Goal: Task Accomplishment & Management: Complete application form

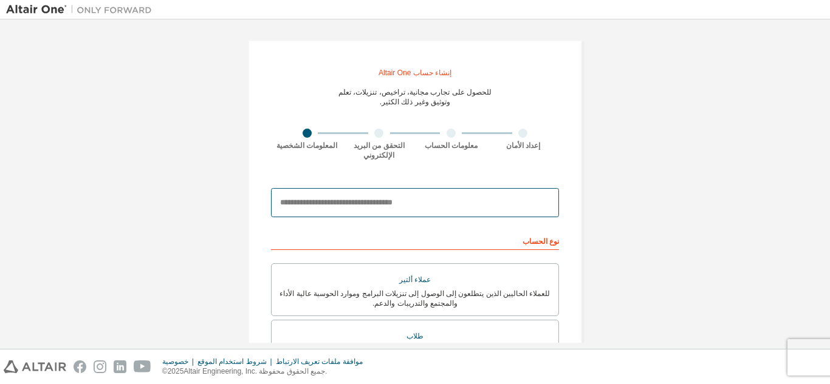
click at [380, 208] on input "email" at bounding box center [415, 202] width 288 height 29
click at [468, 200] on input "email" at bounding box center [415, 202] width 288 height 29
click at [395, 201] on input "email" at bounding box center [415, 202] width 288 height 29
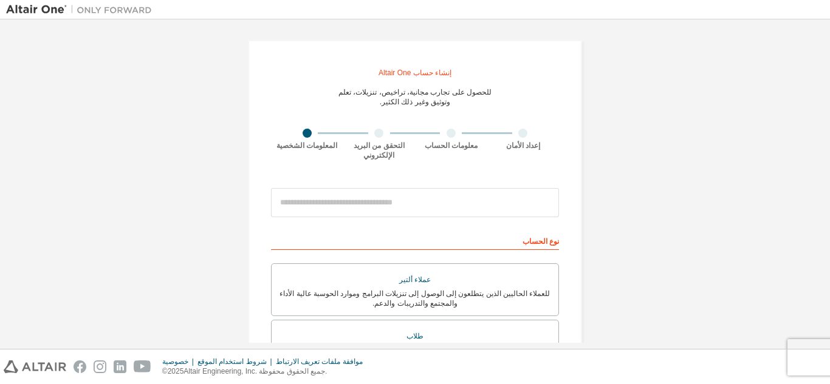
click at [449, 135] on div at bounding box center [450, 133] width 9 height 9
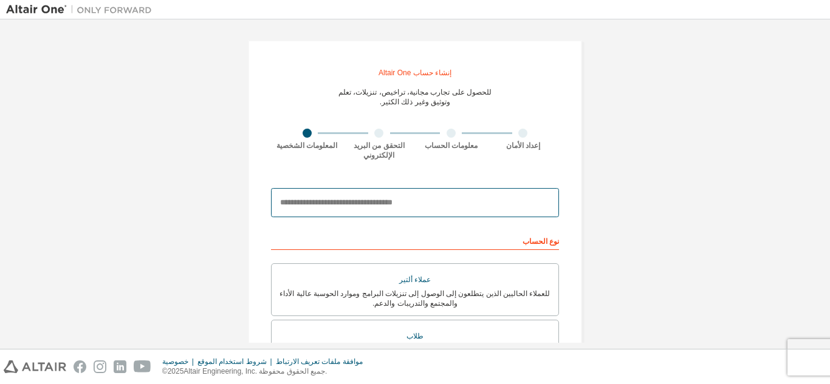
click at [417, 205] on input "email" at bounding box center [415, 202] width 288 height 29
type input "**********"
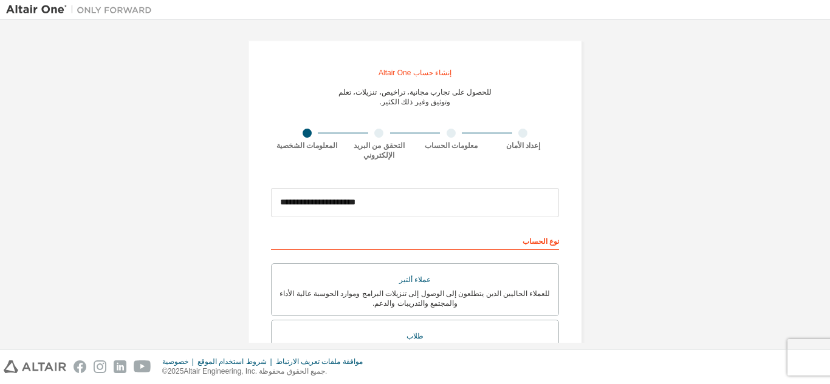
click at [685, 225] on div "**********" at bounding box center [414, 350] width 817 height 648
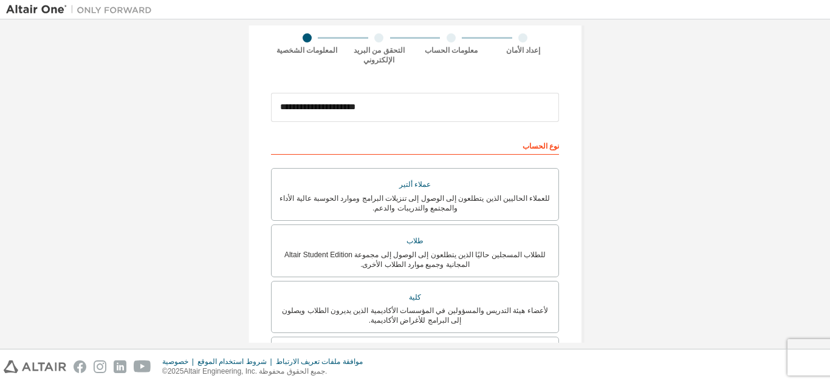
scroll to position [97, 0]
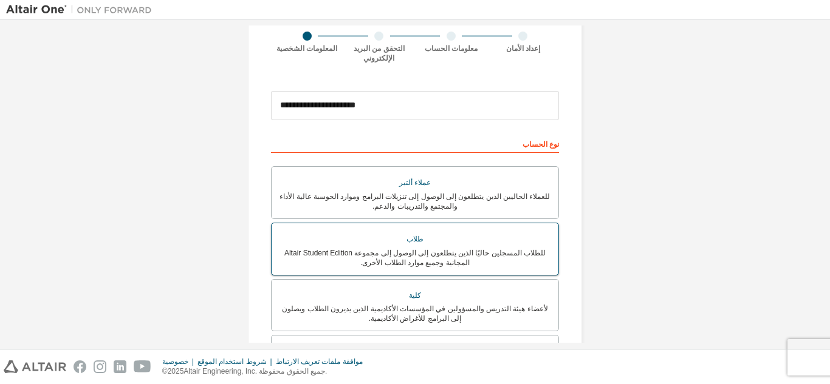
click at [467, 241] on div "طلاب" at bounding box center [415, 240] width 272 height 18
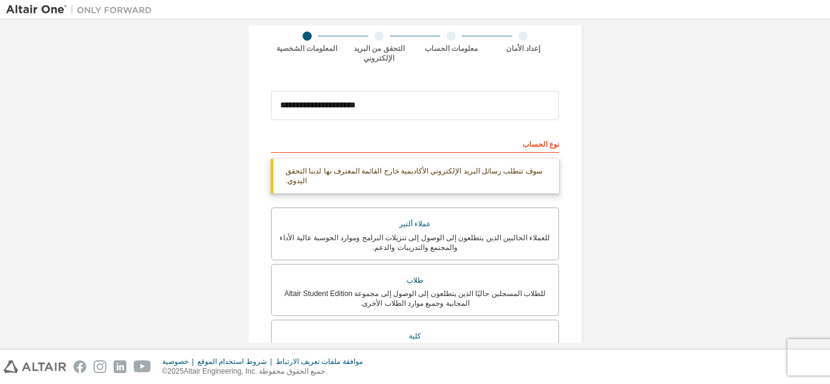
click at [589, 266] on div "**********" at bounding box center [414, 272] width 363 height 689
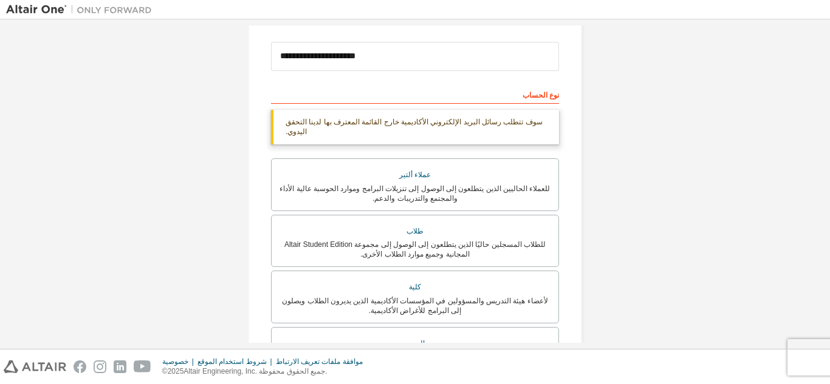
scroll to position [170, 0]
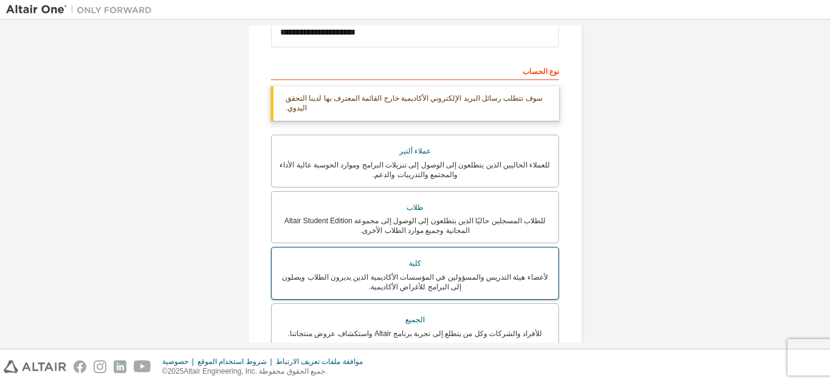
click at [488, 267] on div "كلية" at bounding box center [415, 264] width 272 height 18
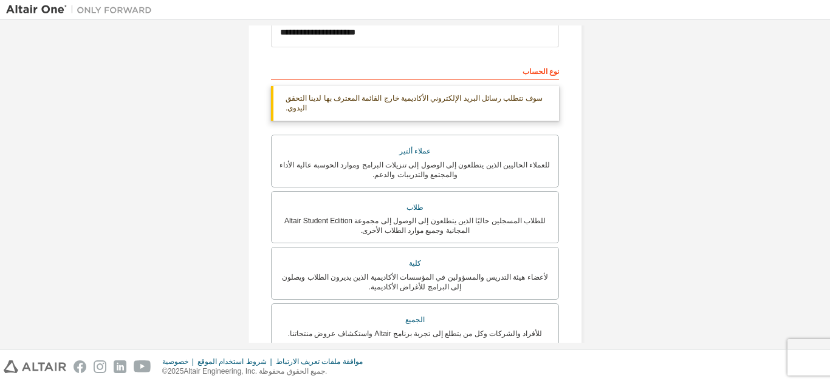
click at [599, 281] on div "**********" at bounding box center [414, 199] width 817 height 689
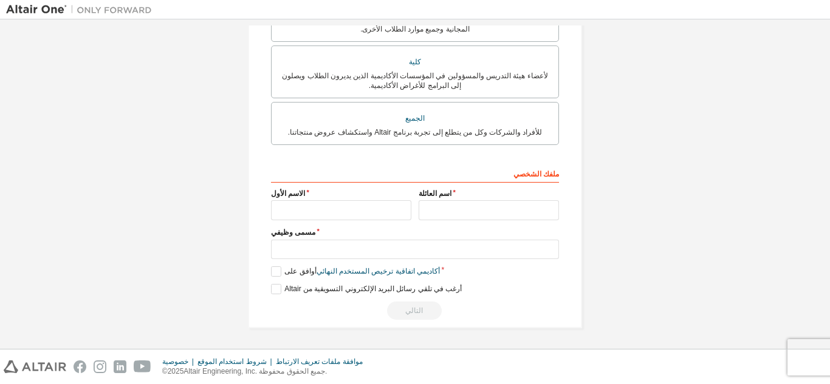
scroll to position [379, 0]
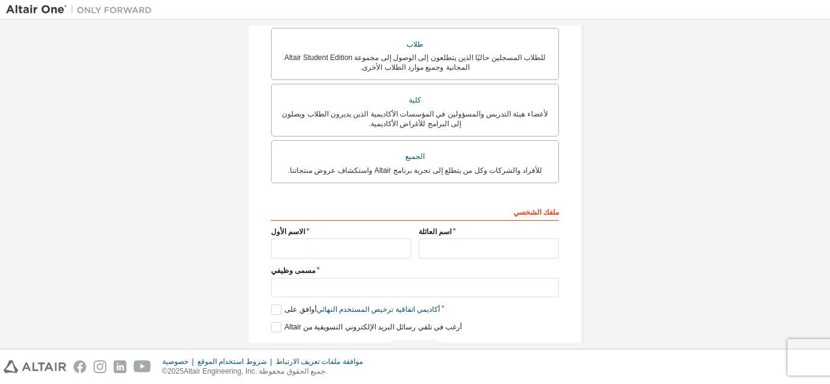
scroll to position [330, 0]
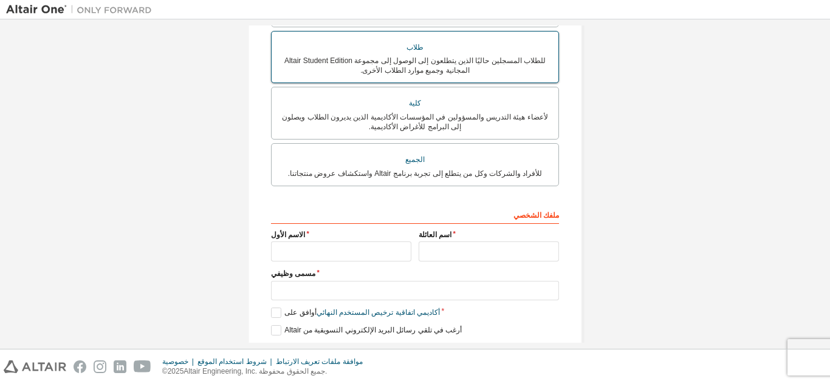
click at [332, 72] on div "للطلاب المسجلين حاليًا الذين يتطلعون إلى الوصول إلى مجموعة Altair Student Editi…" at bounding box center [415, 65] width 272 height 19
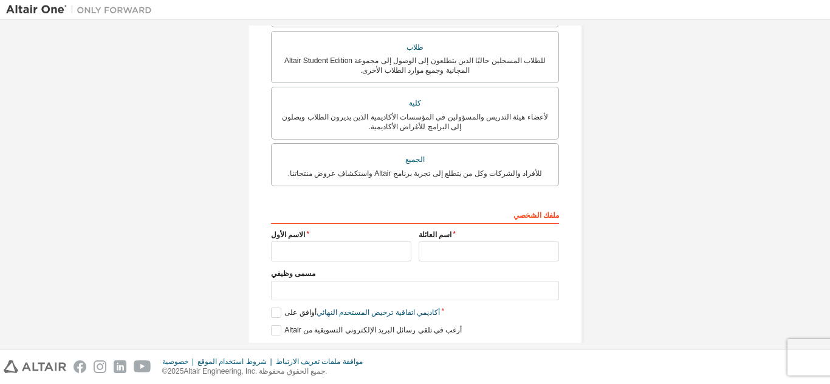
click at [329, 248] on div "الاسم الأول" at bounding box center [341, 246] width 148 height 32
click at [327, 258] on input "text" at bounding box center [341, 252] width 140 height 20
type input "*"
type input "***"
click at [426, 259] on input "text" at bounding box center [488, 252] width 140 height 20
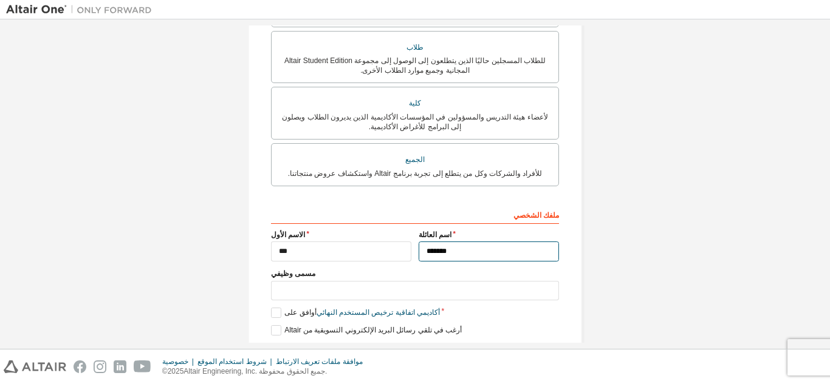
type input "*******"
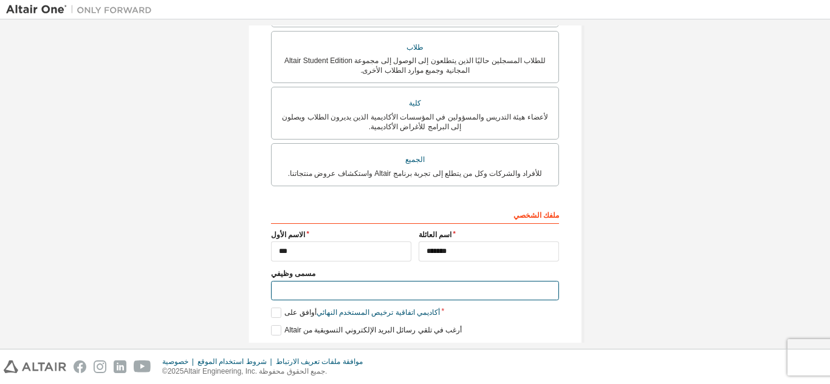
click at [477, 295] on input "text" at bounding box center [415, 291] width 288 height 20
type input "*****"
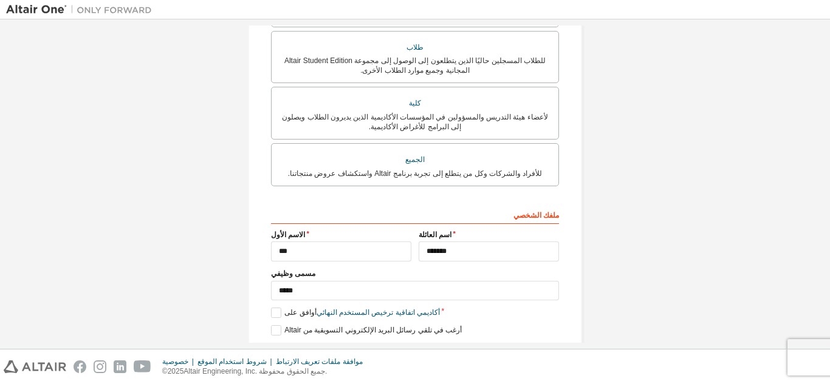
click at [473, 335] on div "أرغب في تلقي رسائل البريد الإلكتروني التسويقية من Altair" at bounding box center [415, 331] width 288 height 10
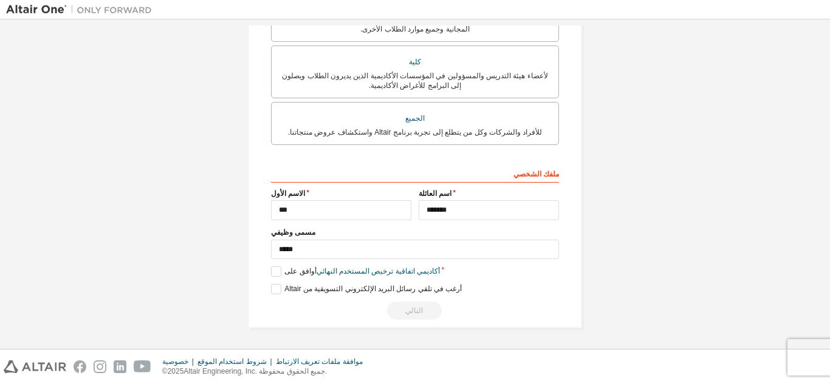
scroll to position [379, 0]
click at [278, 271] on label "أوافق على اتفاقية ترخيص المستخدم النهائي أكاديمي" at bounding box center [355, 272] width 169 height 10
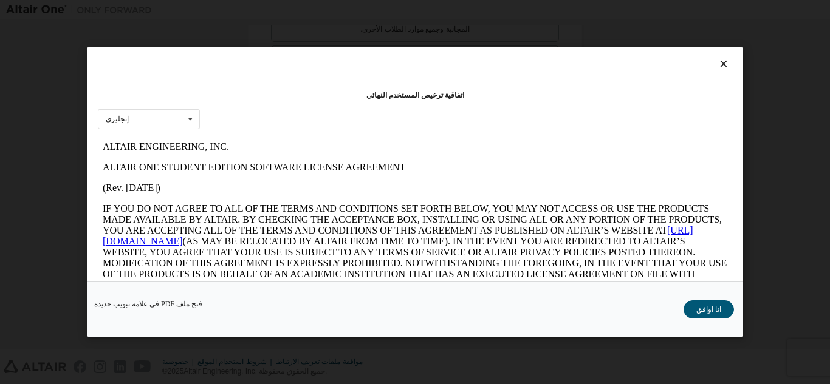
scroll to position [0, 0]
click at [752, 67] on div "اتفاقية ترخيص المستخدم النهائي إنجليزي إنجليزي فتح ملف PDF في علامة تبويب جديدة…" at bounding box center [415, 192] width 830 height 384
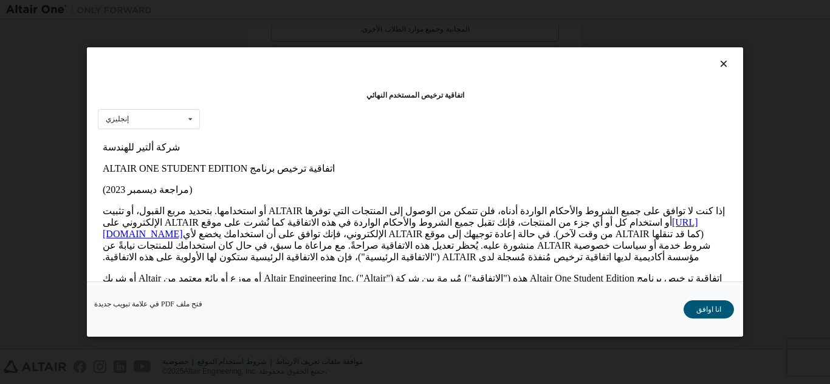
click at [717, 61] on icon at bounding box center [723, 63] width 13 height 11
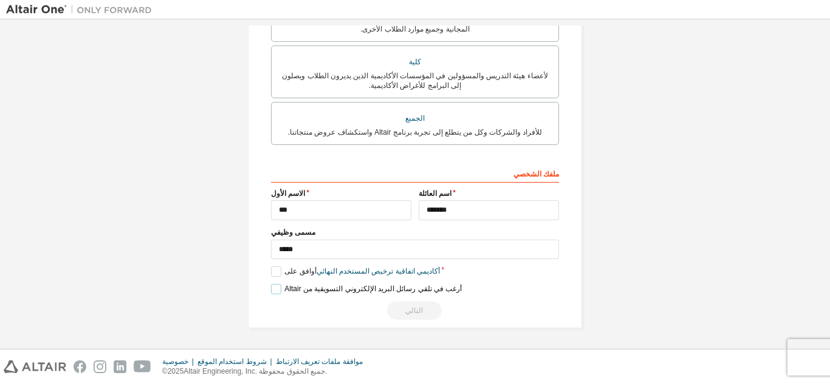
click at [272, 287] on label "أرغب في تلقي رسائل البريد الإلكتروني التسويقية من Altair" at bounding box center [366, 289] width 191 height 10
click at [272, 273] on label "أوافق على اتفاقية ترخيص المستخدم النهائي أكاديمي" at bounding box center [355, 272] width 169 height 10
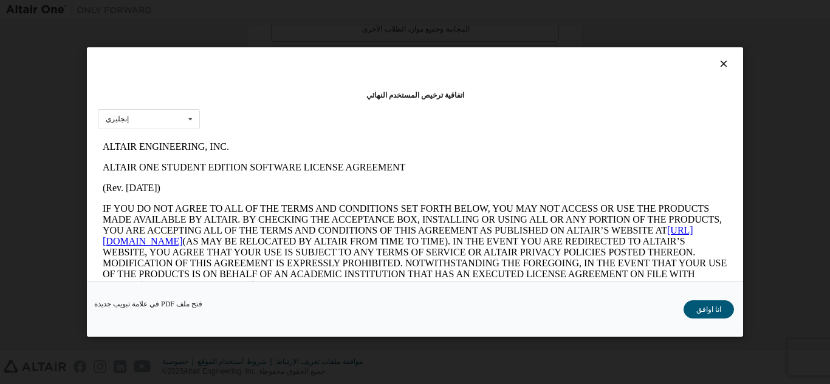
click at [717, 59] on icon at bounding box center [723, 63] width 13 height 11
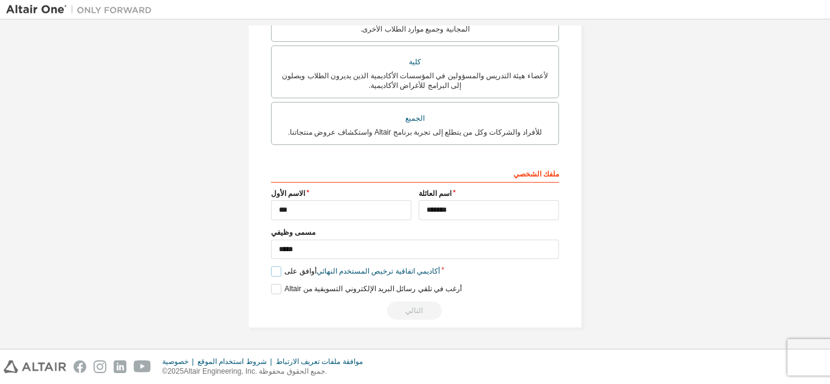
click at [277, 276] on label "أوافق على اتفاقية ترخيص المستخدم النهائي أكاديمي" at bounding box center [355, 272] width 169 height 10
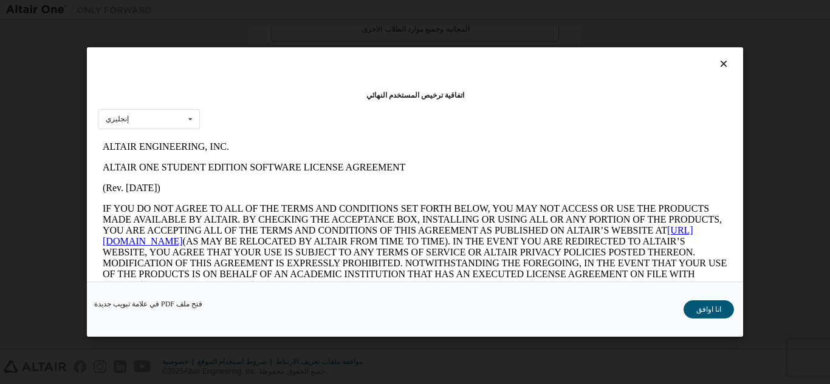
click at [717, 66] on icon at bounding box center [723, 63] width 13 height 11
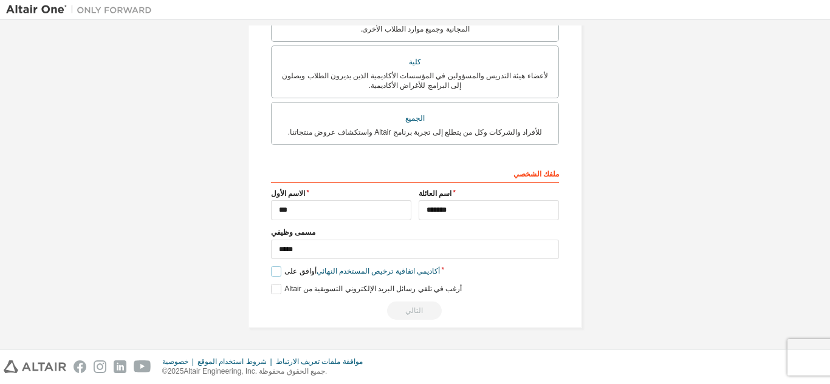
click at [272, 271] on label "أوافق على اتفاقية ترخيص المستخدم النهائي أكاديمي" at bounding box center [355, 272] width 169 height 10
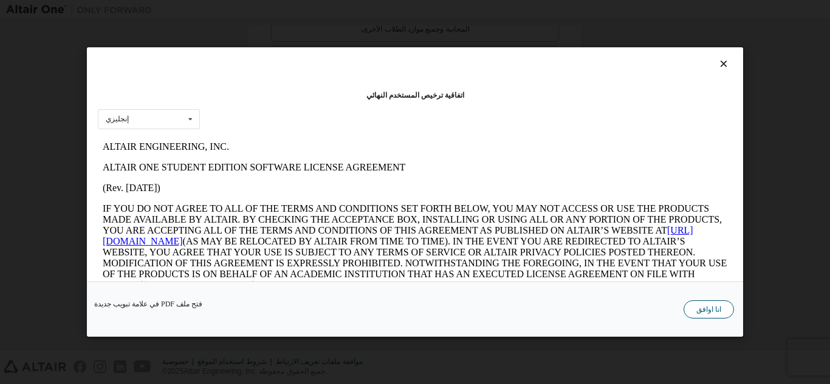
click at [707, 306] on font "انا اوافق" at bounding box center [708, 309] width 25 height 9
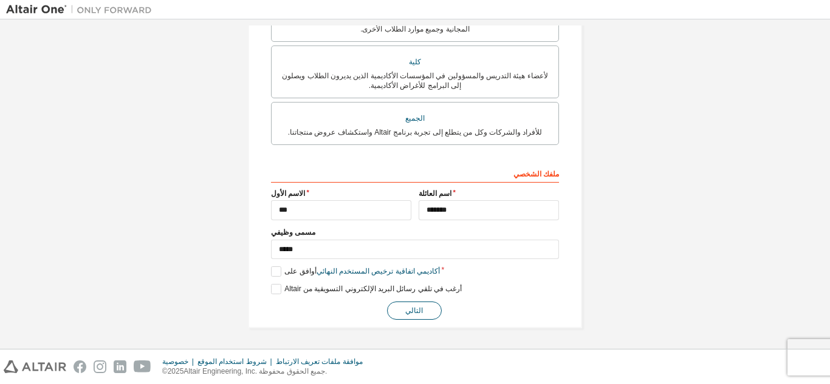
click at [417, 307] on button "التالي" at bounding box center [414, 311] width 55 height 18
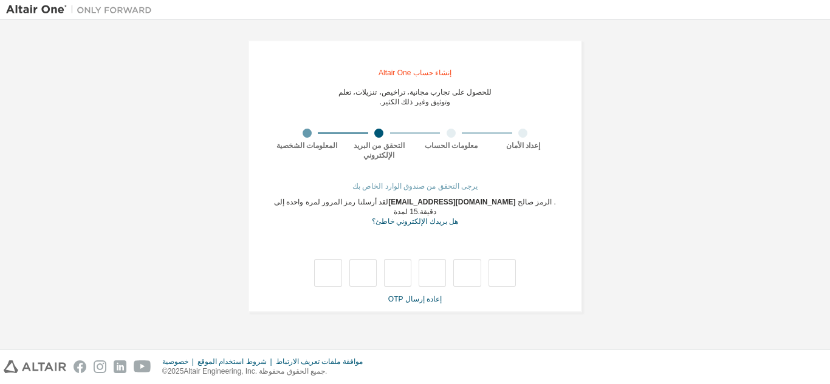
type input "*"
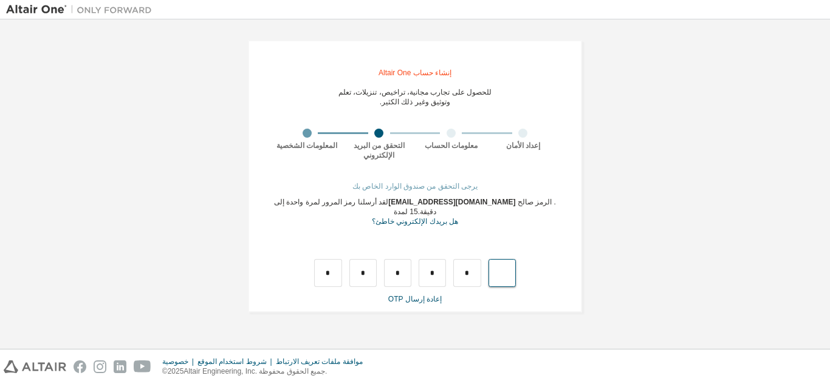
type input "*"
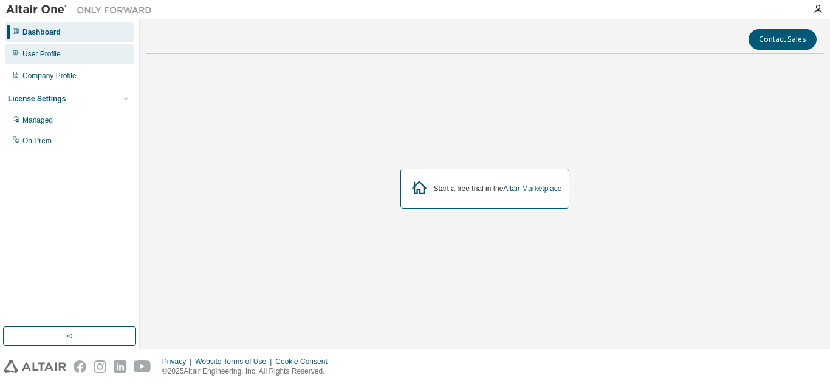
click at [63, 57] on div "User Profile" at bounding box center [69, 53] width 129 height 19
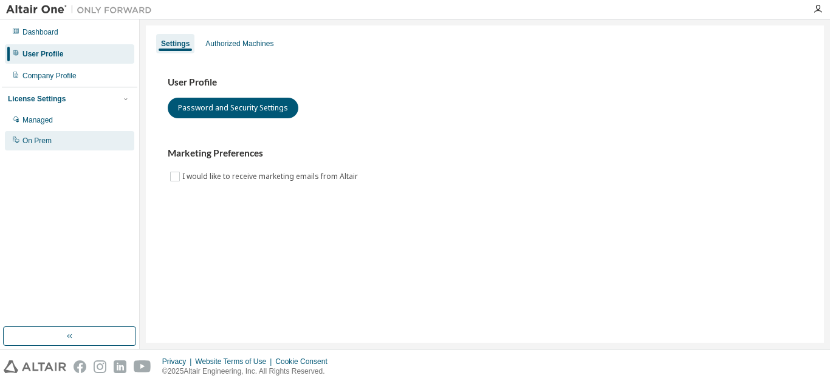
click at [71, 139] on div "On Prem" at bounding box center [69, 140] width 129 height 19
